Goal: Task Accomplishment & Management: Manage account settings

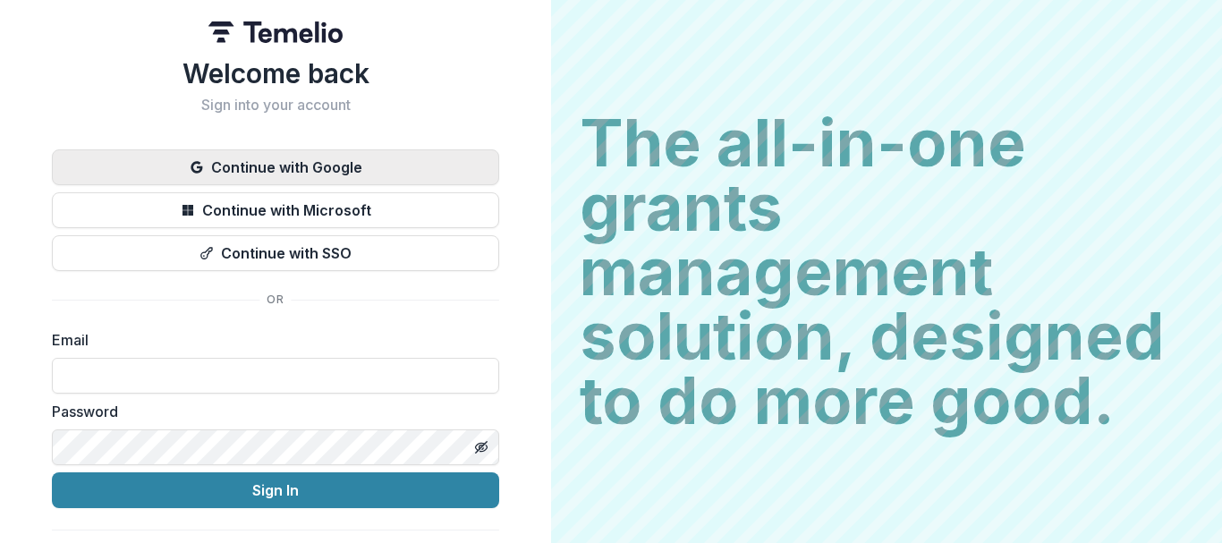
click at [268, 165] on button "Continue with Google" at bounding box center [275, 167] width 447 height 36
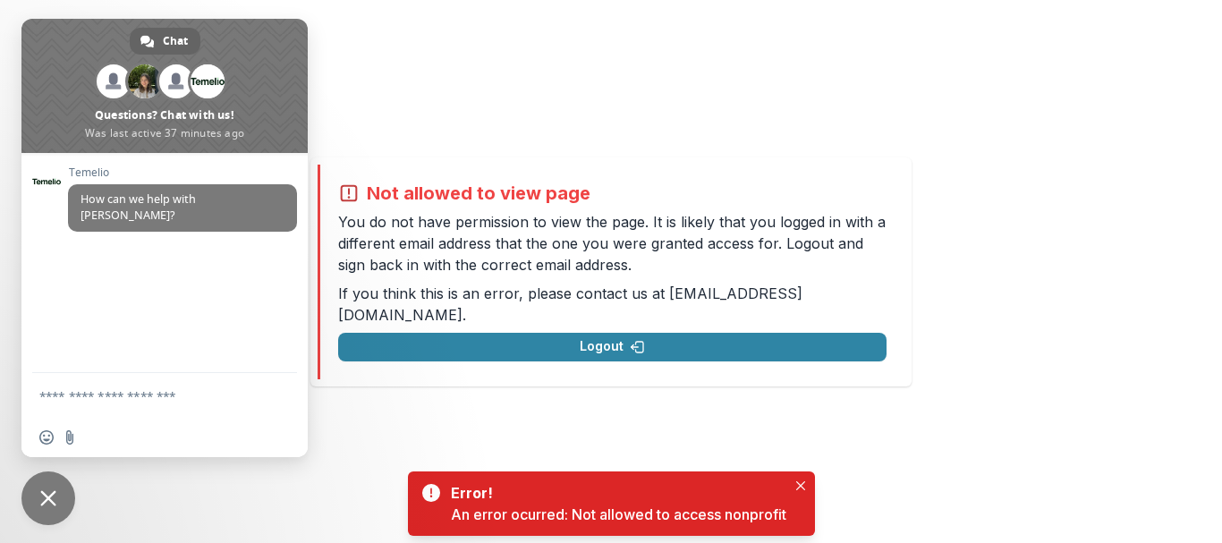
click at [45, 496] on span "Close chat" at bounding box center [48, 498] width 16 height 16
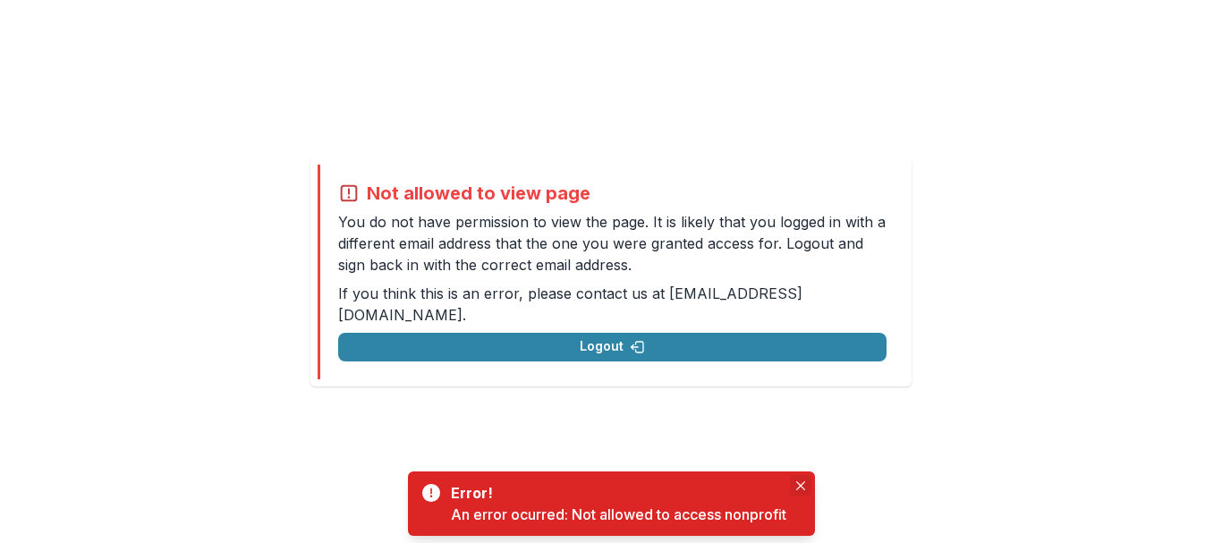
click at [796, 488] on button "Close" at bounding box center [800, 485] width 21 height 21
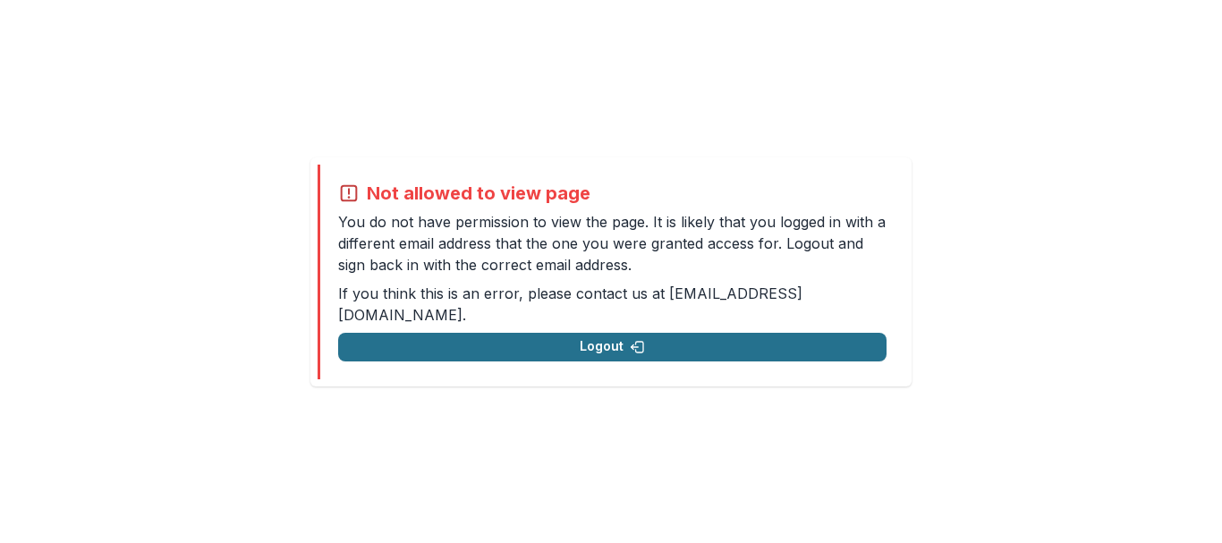
click at [463, 336] on button "Logout" at bounding box center [612, 347] width 548 height 29
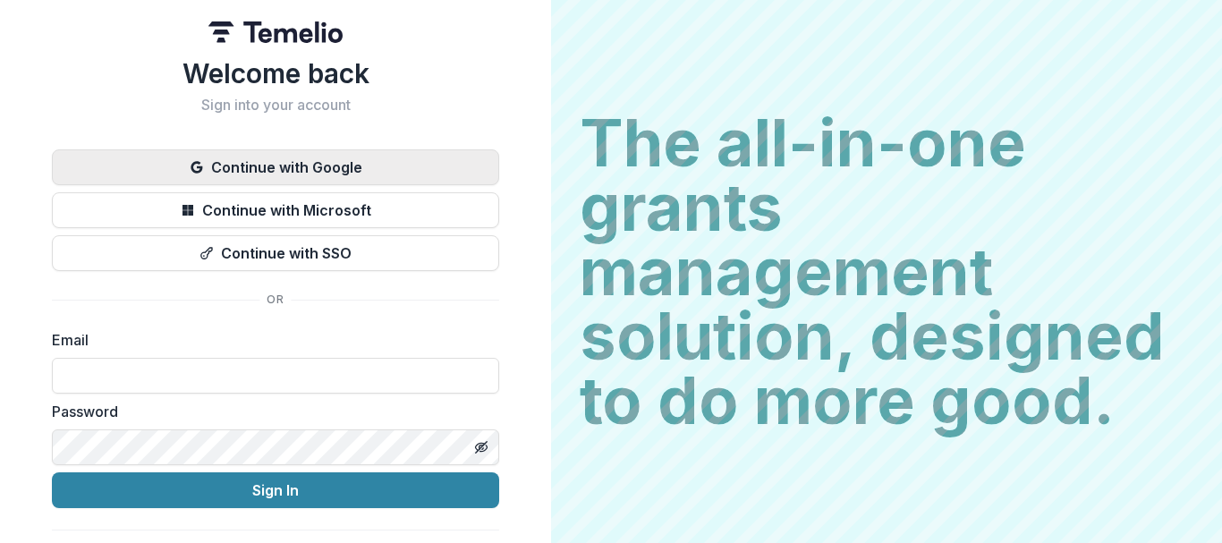
click at [276, 165] on button "Continue with Google" at bounding box center [275, 167] width 447 height 36
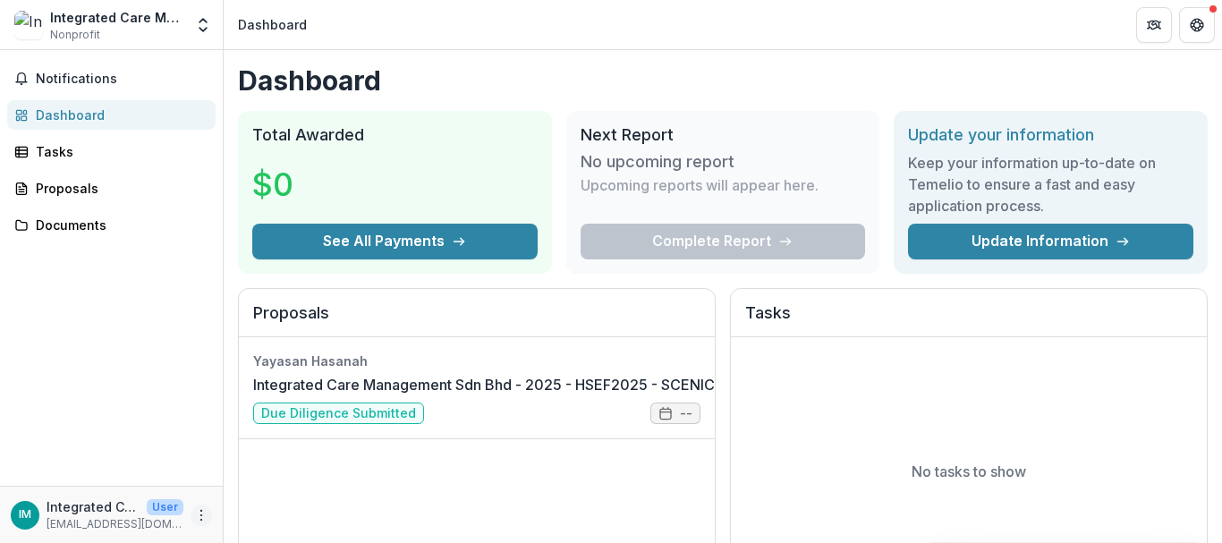
click at [201, 517] on icon "More" at bounding box center [201, 515] width 14 height 14
click at [270, 504] on button "Logout" at bounding box center [319, 507] width 191 height 30
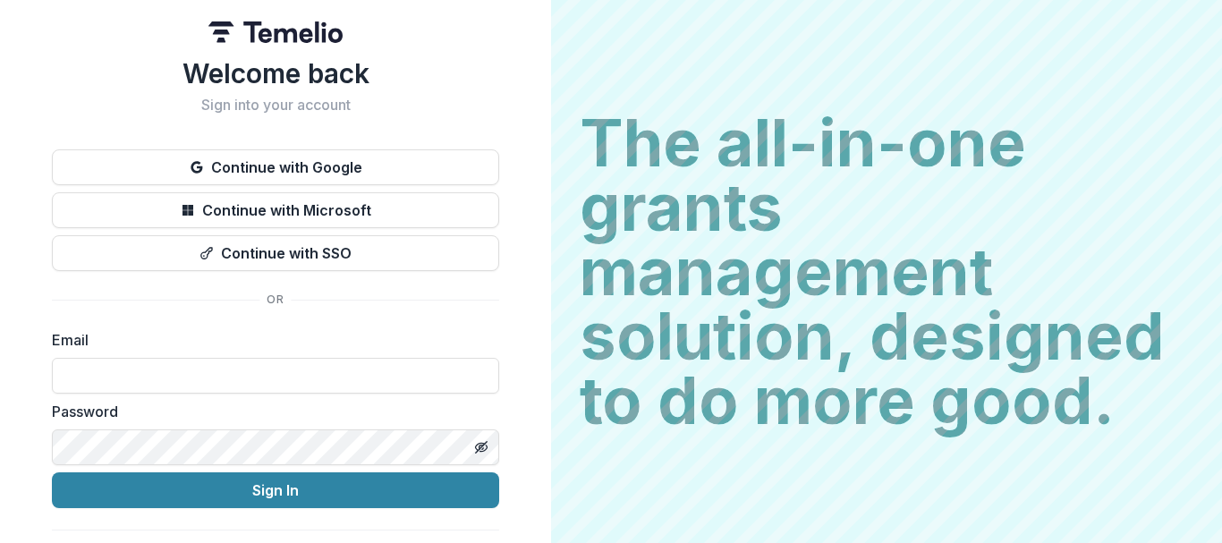
click at [439, 315] on div "Welcome back Sign into your account Continue with Google Continue with Microsof…" at bounding box center [275, 313] width 447 height 513
